Goal: Transaction & Acquisition: Purchase product/service

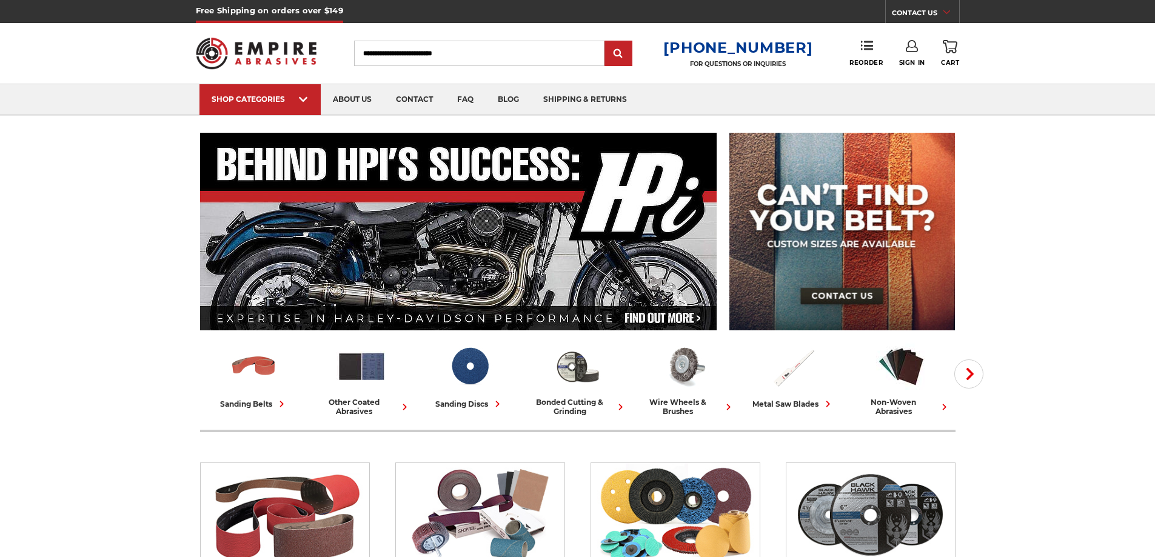
click at [413, 55] on input "Search" at bounding box center [479, 53] width 250 height 25
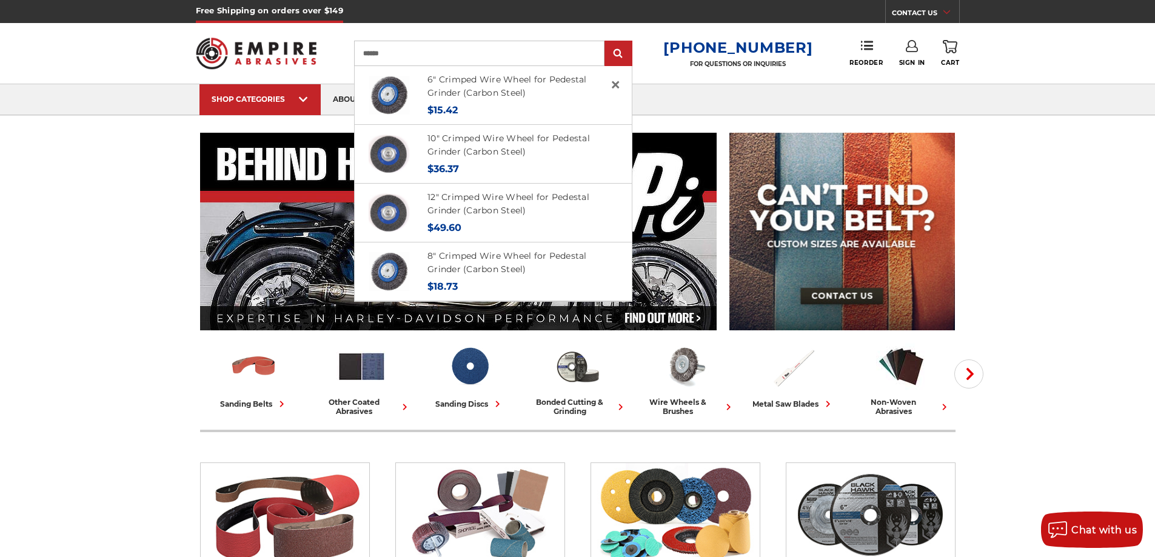
click at [385, 50] on input "******" at bounding box center [479, 53] width 250 height 25
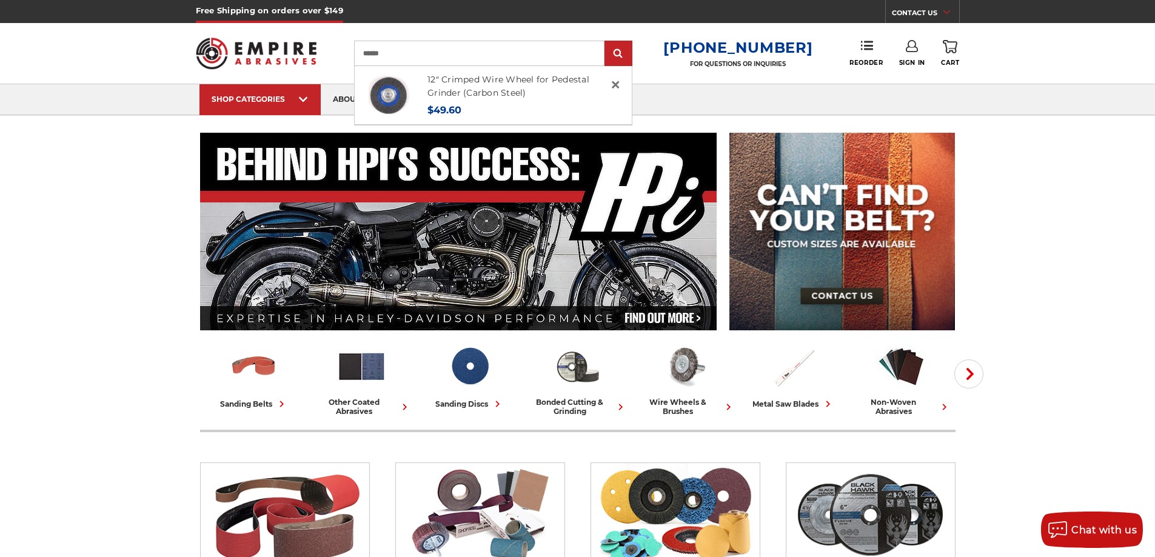
type input "******"
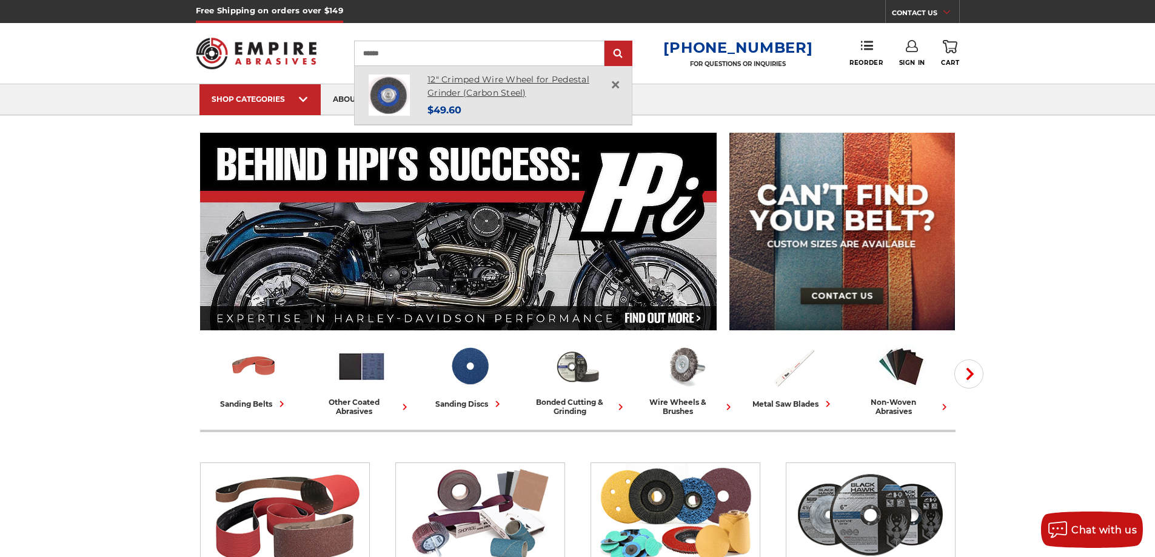
click at [487, 76] on link "12" Crimped Wire Wheel for Pedestal Grinder (Carbon Steel)" at bounding box center [508, 86] width 162 height 25
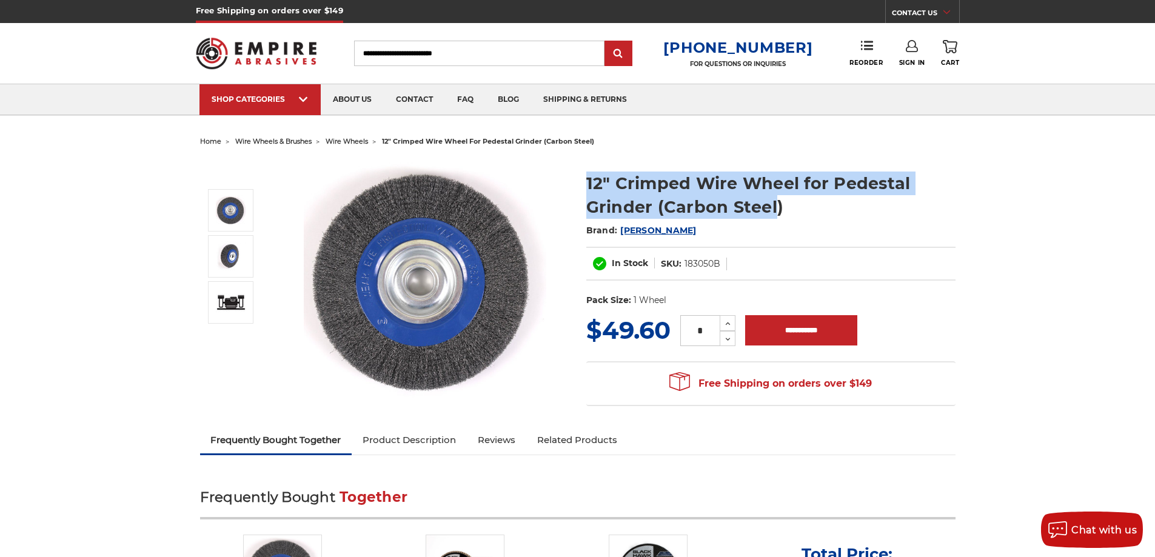
drag, startPoint x: 584, startPoint y: 187, endPoint x: 775, endPoint y: 202, distance: 191.5
click at [775, 202] on section "12" Crimped Wire Wheel for Pedestal Grinder (Carbon Steel) Brand: [PERSON_NAME]…" at bounding box center [771, 236] width 386 height 154
click at [773, 205] on h1 "12" Crimped Wire Wheel for Pedestal Grinder (Carbon Steel)" at bounding box center [770, 195] width 369 height 47
drag, startPoint x: 782, startPoint y: 204, endPoint x: 581, endPoint y: 181, distance: 202.0
click at [581, 181] on section "12" Crimped Wire Wheel for Pedestal Grinder (Carbon Steel) Brand: [PERSON_NAME]…" at bounding box center [771, 236] width 386 height 154
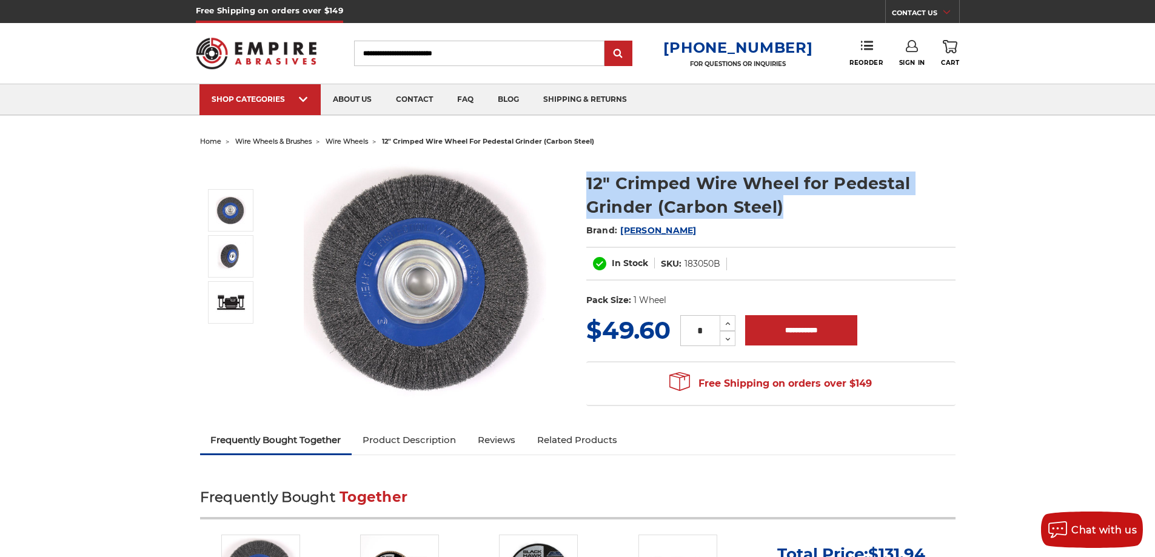
click at [593, 185] on h1 "12" Crimped Wire Wheel for Pedestal Grinder (Carbon Steel)" at bounding box center [770, 195] width 369 height 47
drag, startPoint x: 589, startPoint y: 184, endPoint x: 782, endPoint y: 219, distance: 196.5
click at [782, 219] on div "12" Crimped Wire Wheel for Pedestal Grinder (Carbon Steel) Brand: [PERSON_NAME]…" at bounding box center [770, 242] width 369 height 141
click at [783, 213] on h1 "12" Crimped Wire Wheel for Pedestal Grinder (Carbon Steel)" at bounding box center [770, 195] width 369 height 47
